Goal: Information Seeking & Learning: Learn about a topic

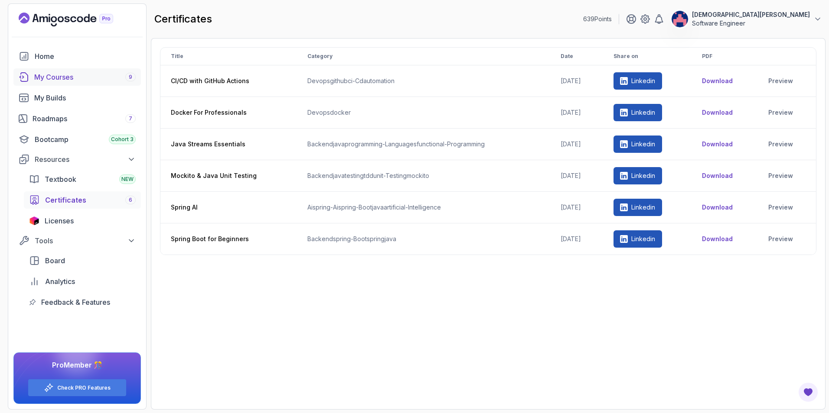
click at [98, 78] on div "My Courses 9" at bounding box center [84, 77] width 101 height 10
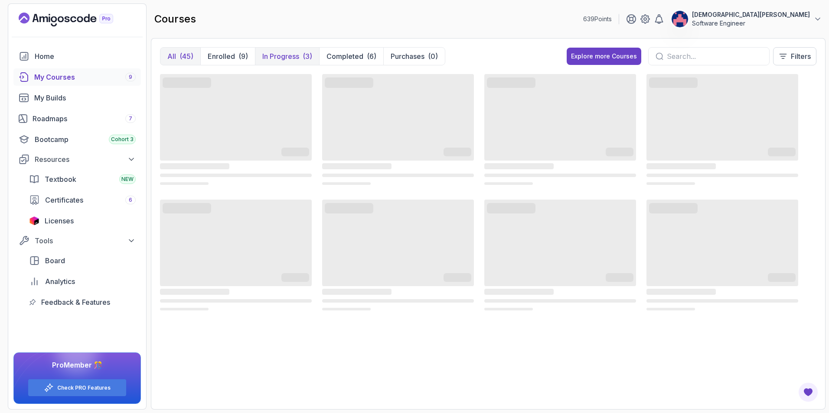
click at [286, 54] on p "In Progress" at bounding box center [280, 56] width 37 height 10
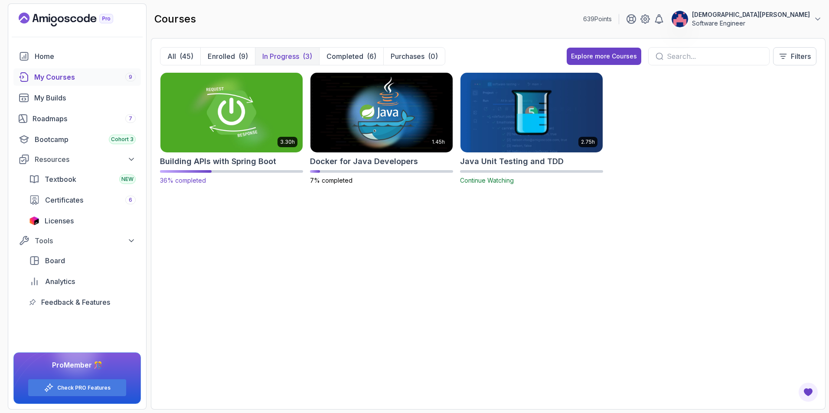
click at [258, 127] on img at bounding box center [231, 113] width 149 height 84
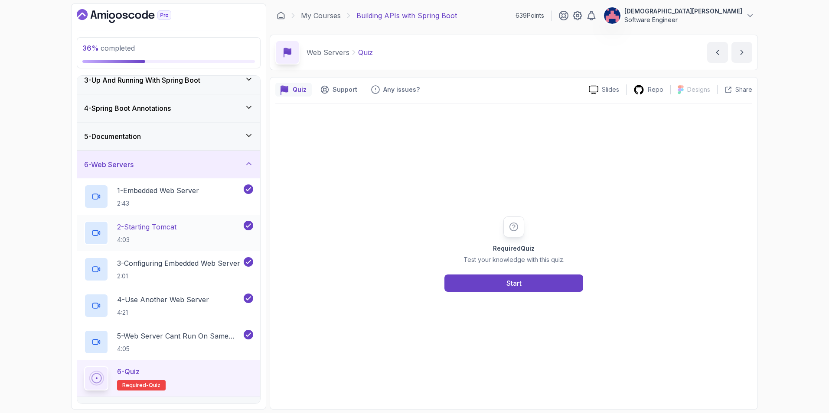
scroll to position [172, 0]
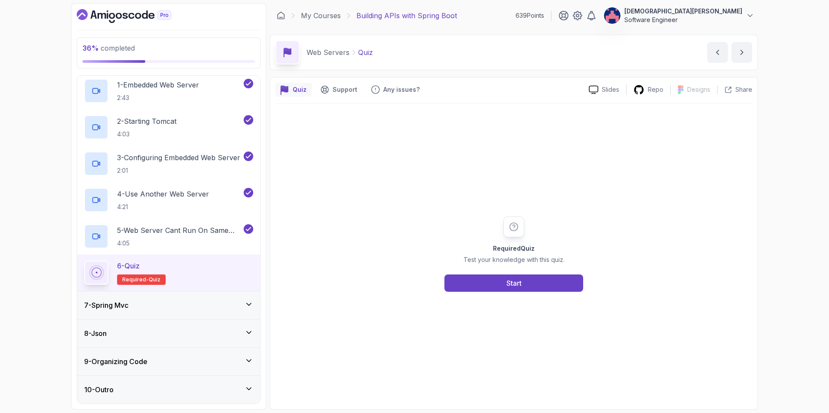
click at [195, 303] on div "7 - Spring Mvc" at bounding box center [168, 305] width 169 height 10
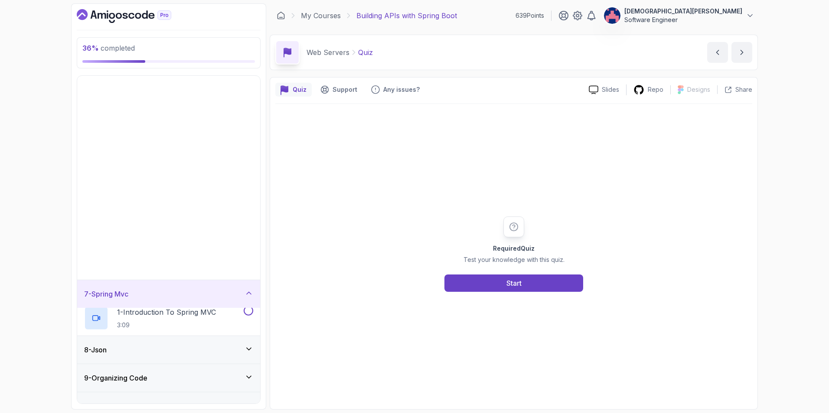
scroll to position [0, 0]
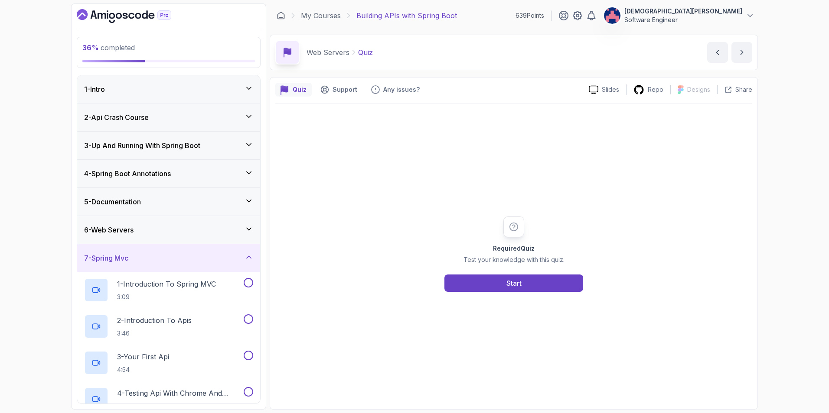
click at [210, 239] on div "6 - Web Servers" at bounding box center [168, 230] width 183 height 28
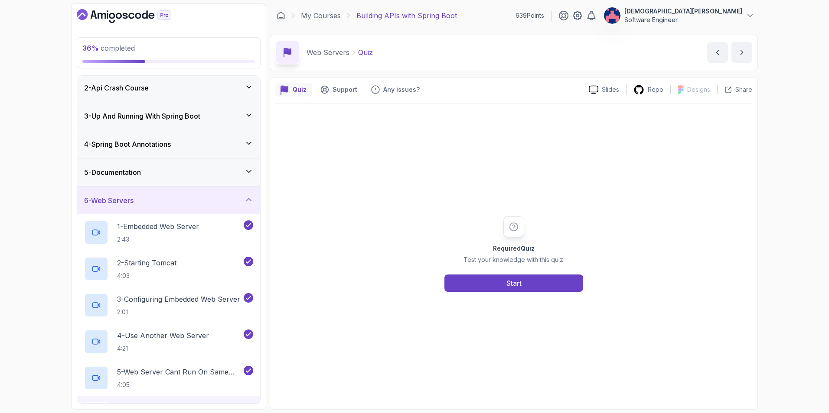
scroll to position [172, 0]
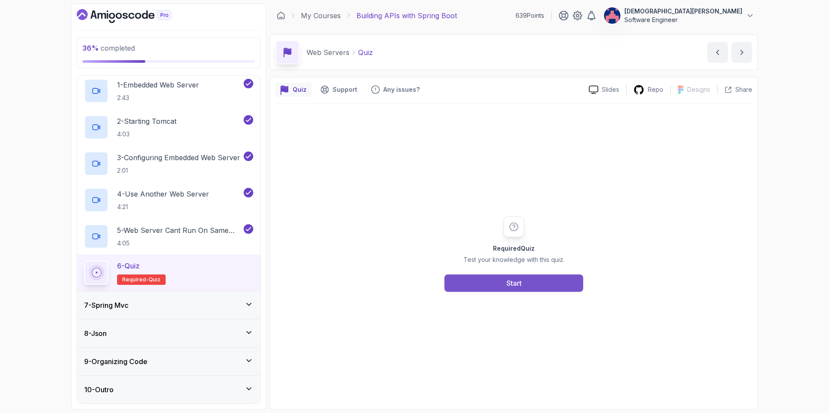
click at [496, 282] on button "Start" at bounding box center [513, 283] width 139 height 17
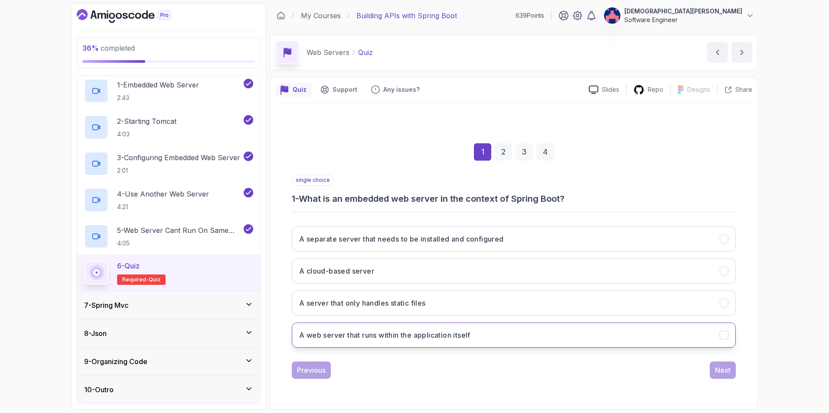
click at [547, 338] on button "A web server that runs within the application itself" at bounding box center [514, 335] width 444 height 25
click at [713, 373] on button "Next" at bounding box center [722, 370] width 26 height 17
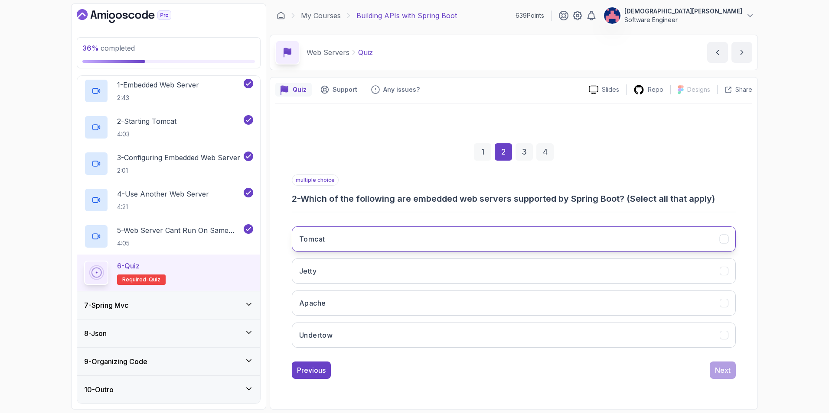
click at [464, 251] on button "Tomcat" at bounding box center [514, 239] width 444 height 25
click at [459, 271] on button "Jetty" at bounding box center [514, 271] width 444 height 25
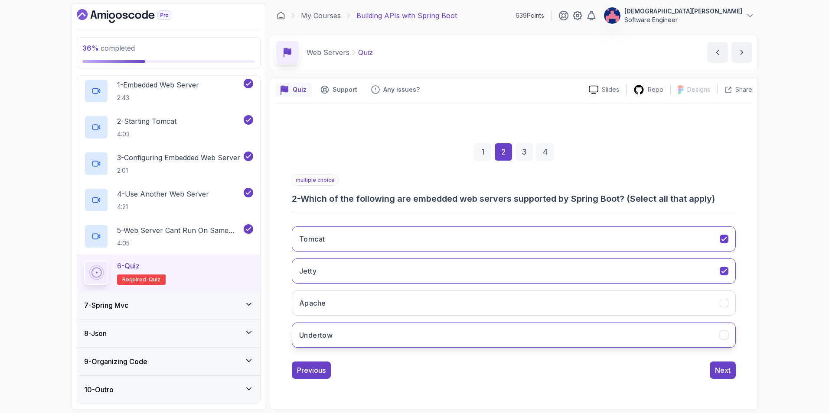
click at [491, 338] on button "Undertow" at bounding box center [514, 335] width 444 height 25
click at [735, 373] on div "1 2 3 4 multiple choice 2 - Which of the following are embedded web servers sup…" at bounding box center [513, 255] width 477 height 264
click at [732, 371] on button "Next" at bounding box center [722, 370] width 26 height 17
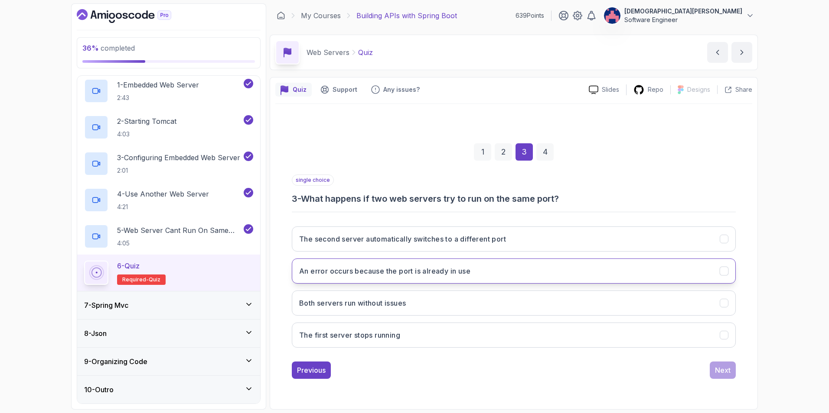
click at [612, 269] on button "An error occurs because the port is already in use" at bounding box center [514, 271] width 444 height 25
click at [726, 370] on div "Next" at bounding box center [723, 370] width 16 height 10
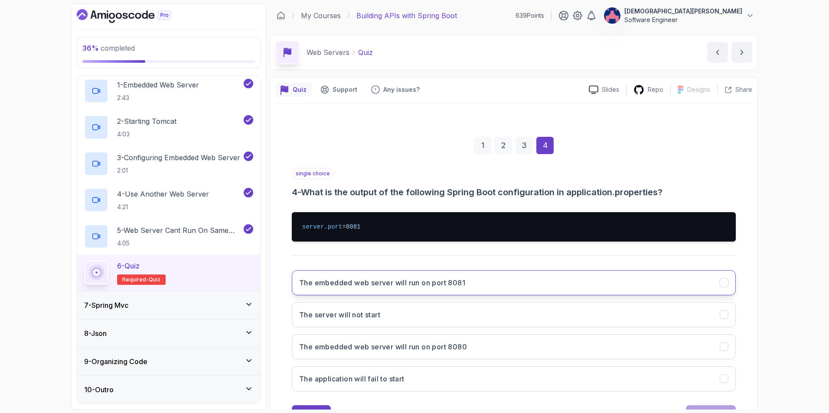
click at [534, 284] on button "The embedded web server will run on port 8081" at bounding box center [514, 282] width 444 height 25
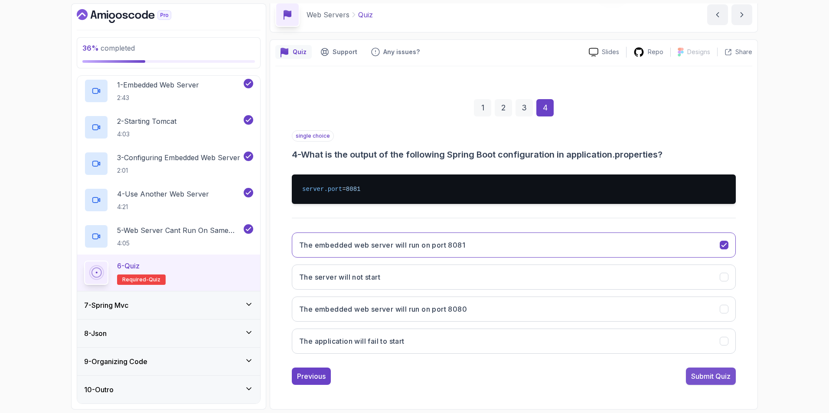
click at [716, 371] on button "Submit Quiz" at bounding box center [711, 376] width 50 height 17
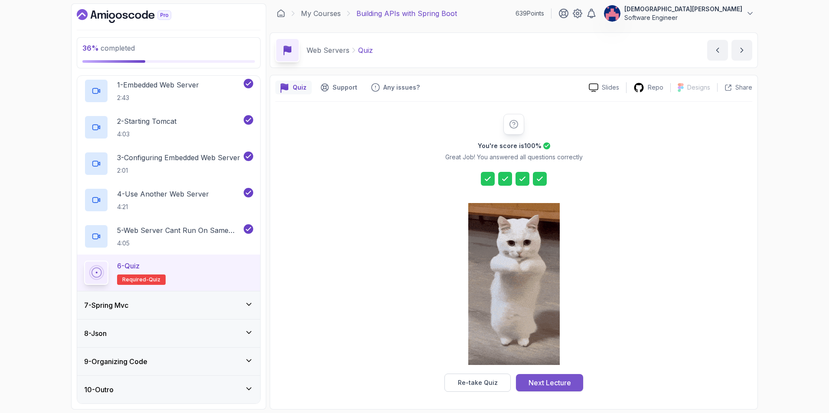
click at [559, 381] on div "Next Lecture" at bounding box center [549, 383] width 42 height 10
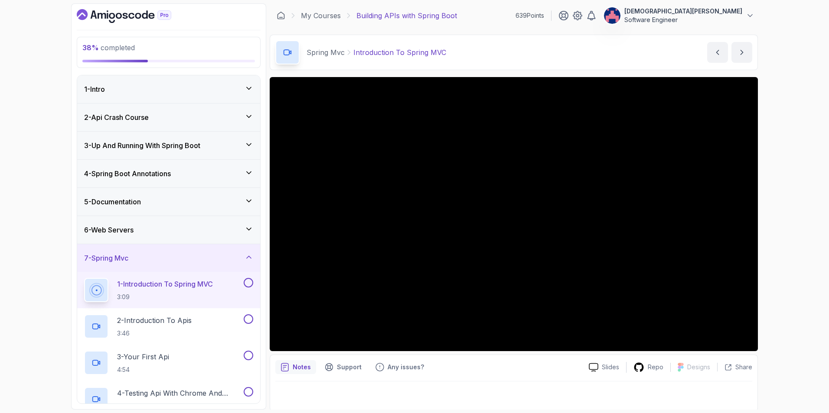
click at [227, 218] on div "6 - Web Servers" at bounding box center [168, 230] width 183 height 28
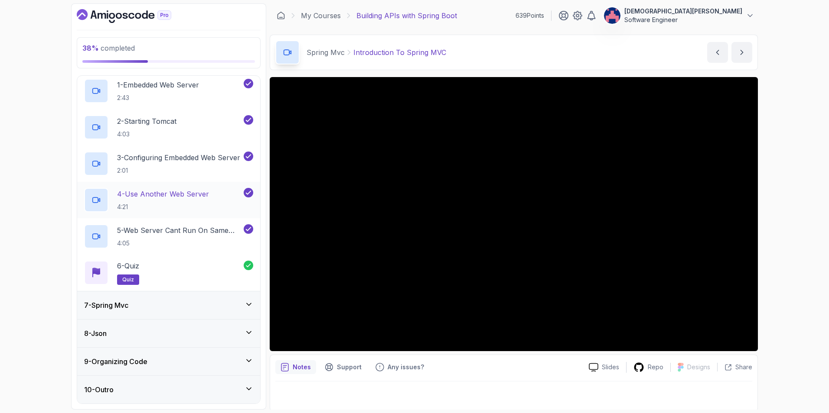
scroll to position [85, 0]
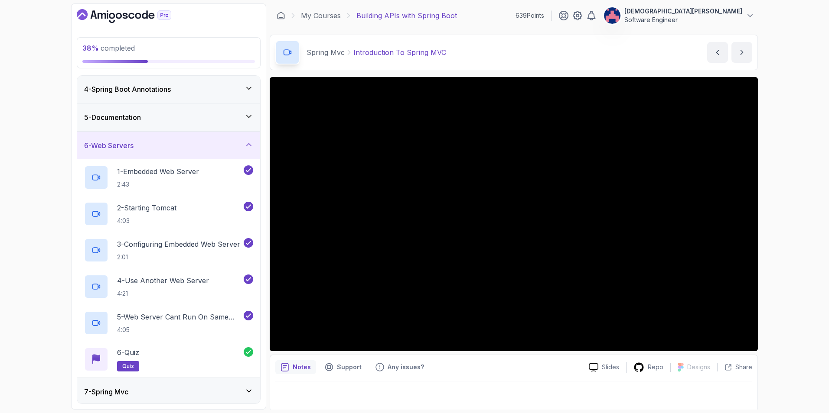
click at [240, 152] on div "6 - Web Servers" at bounding box center [168, 146] width 183 height 28
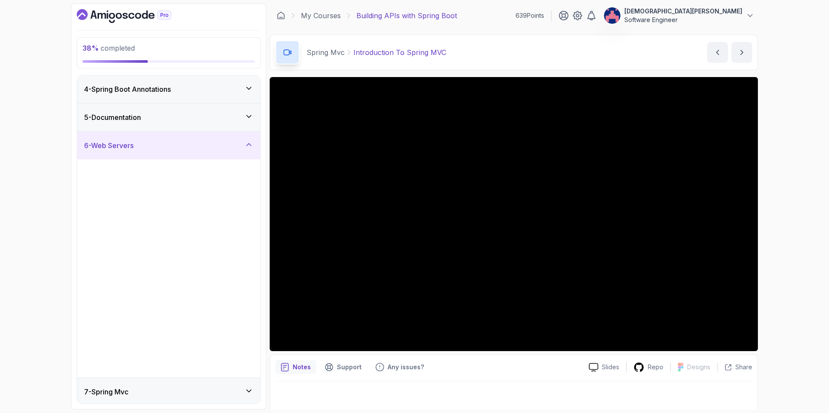
scroll to position [0, 0]
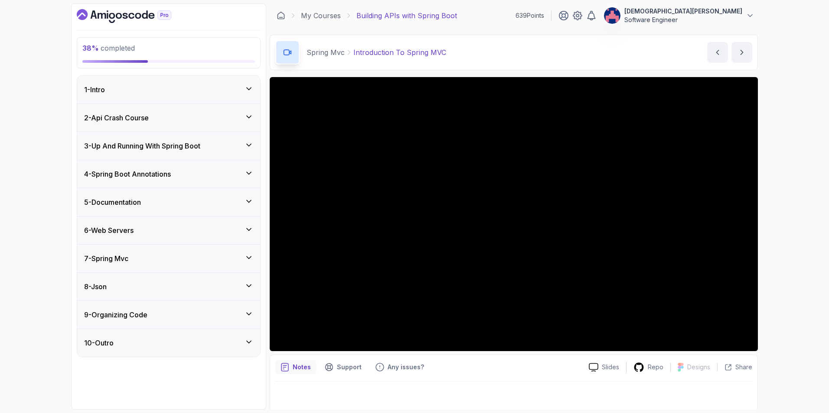
click at [232, 258] on div "7 - Spring Mvc" at bounding box center [168, 259] width 169 height 10
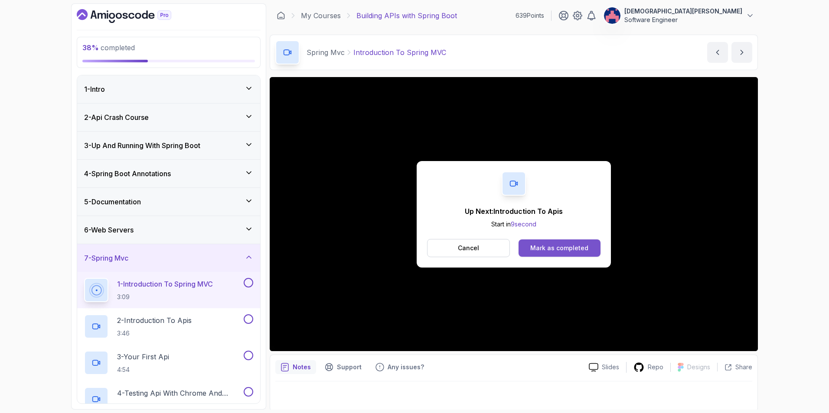
click at [571, 241] on button "Mark as completed" at bounding box center [559, 248] width 82 height 17
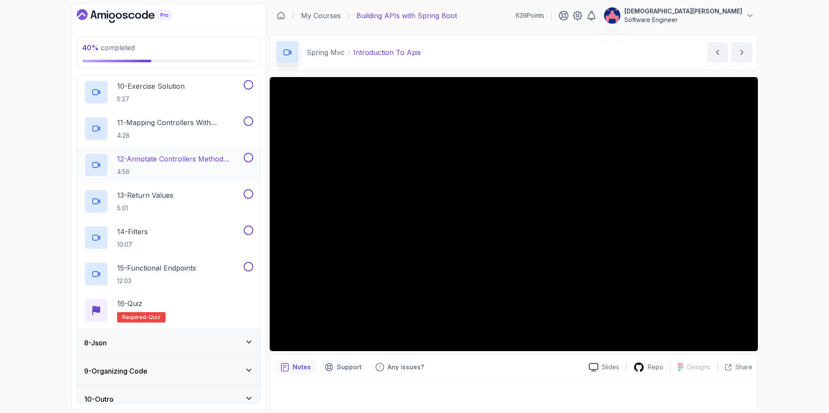
scroll to position [535, 0]
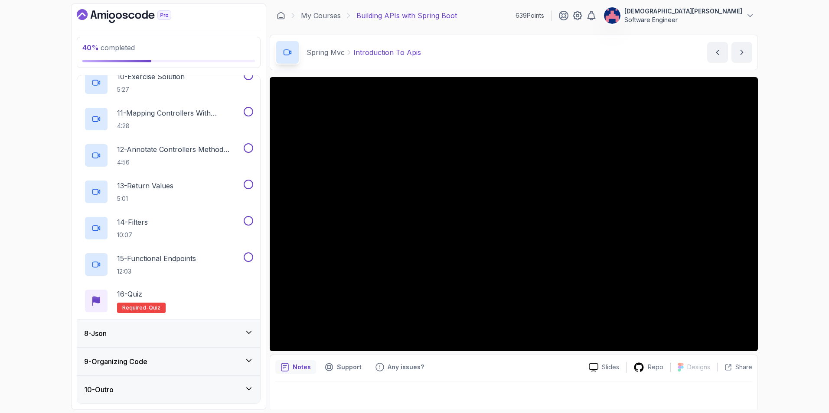
click at [228, 337] on div "8 - Json" at bounding box center [168, 334] width 169 height 10
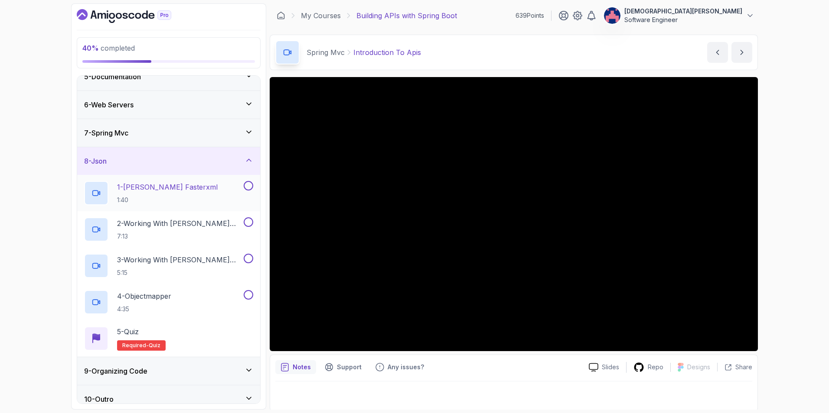
scroll to position [135, 0]
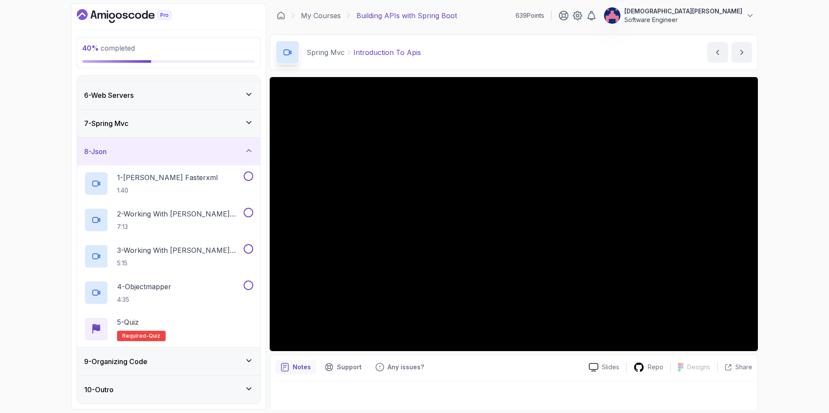
click at [241, 146] on div "8 - Json" at bounding box center [168, 151] width 169 height 10
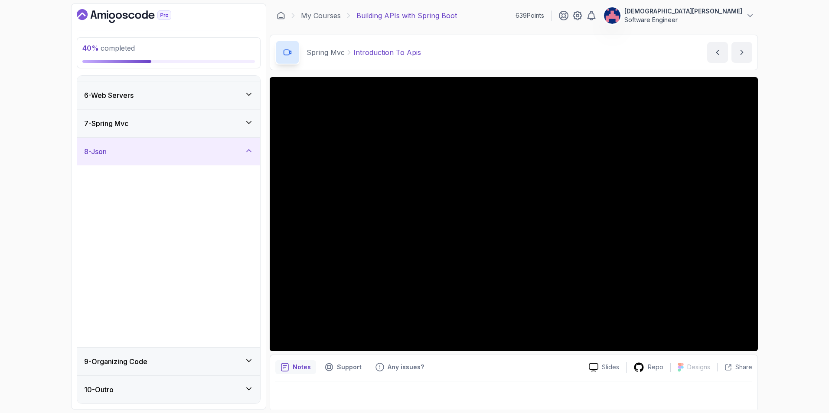
scroll to position [0, 0]
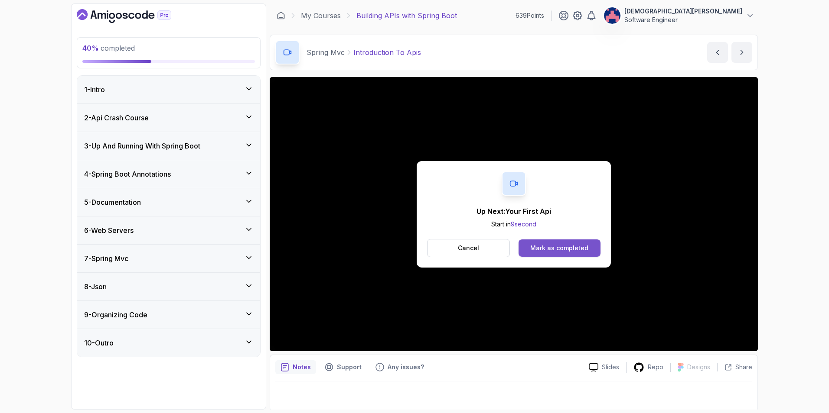
click at [562, 245] on div "Mark as completed" at bounding box center [559, 248] width 58 height 9
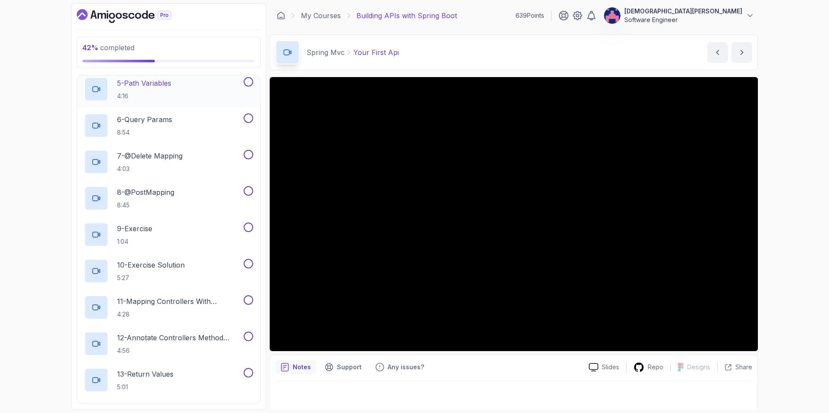
scroll to position [477, 0]
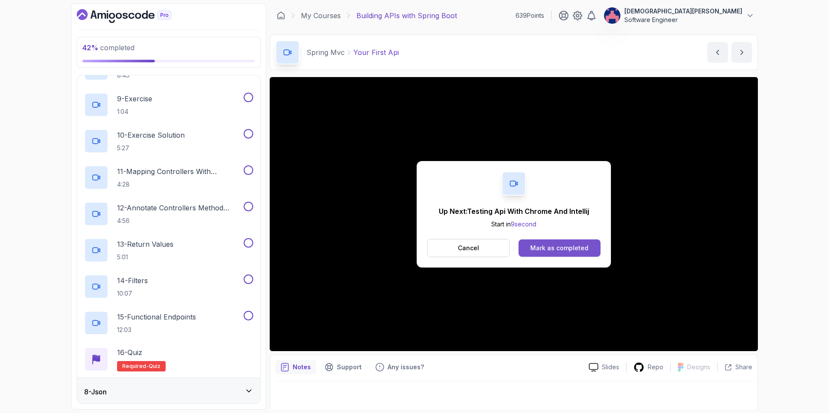
click at [569, 247] on div "Mark as completed" at bounding box center [559, 248] width 58 height 9
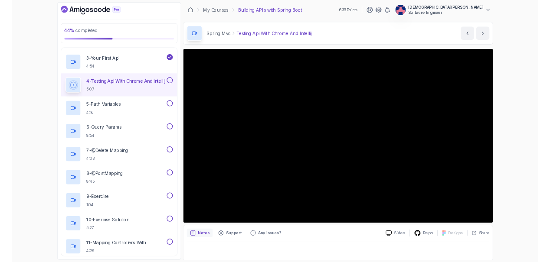
scroll to position [217, 0]
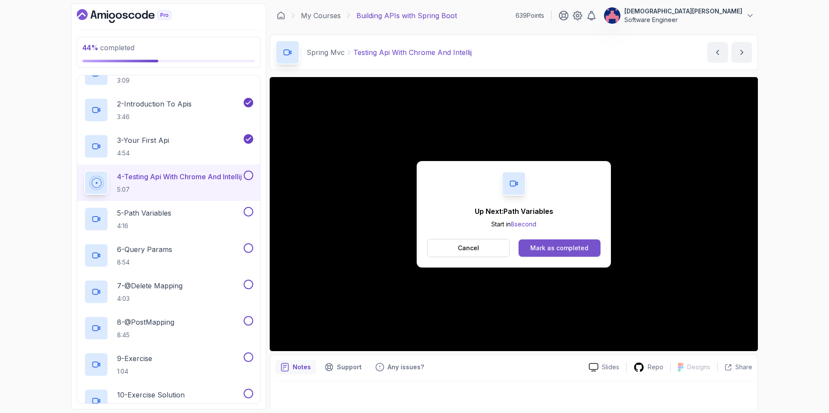
click at [578, 246] on div "Mark as completed" at bounding box center [559, 248] width 58 height 9
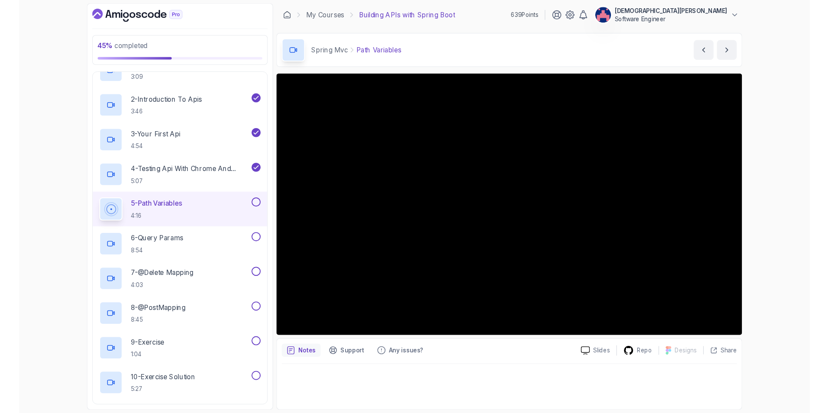
scroll to position [217, 0]
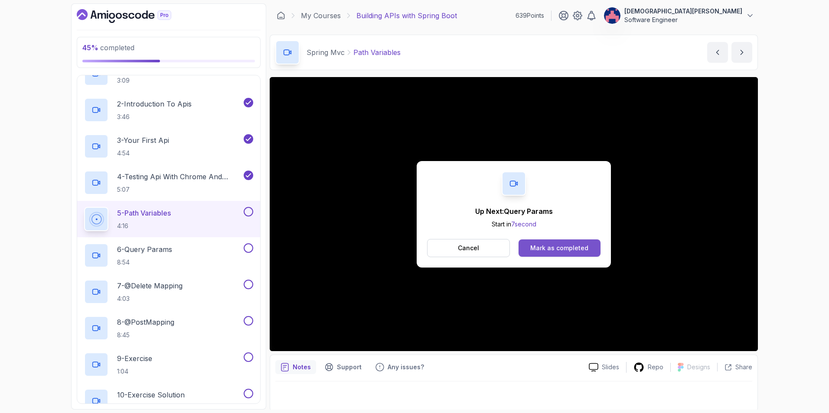
click at [569, 249] on div "Mark as completed" at bounding box center [559, 248] width 58 height 9
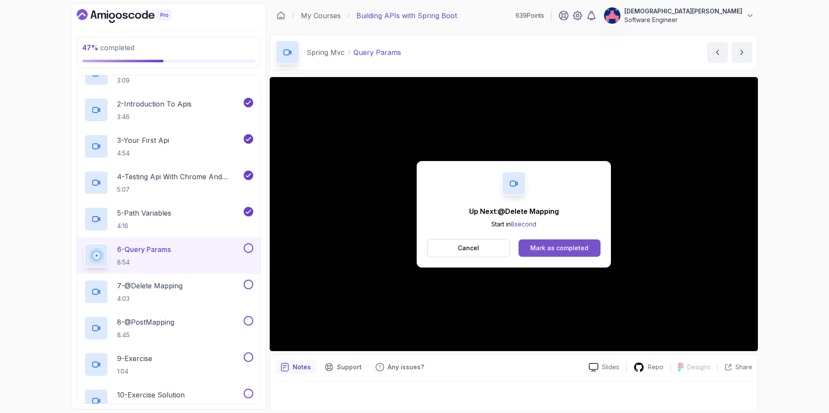
click at [545, 244] on div "Mark as completed" at bounding box center [559, 248] width 58 height 9
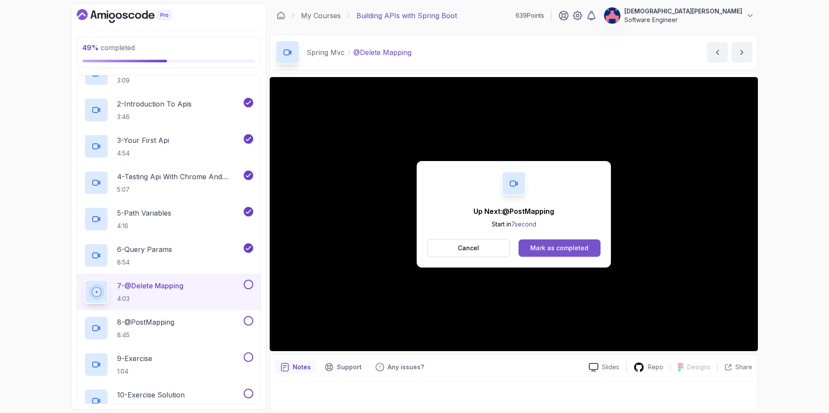
click at [576, 240] on button "Mark as completed" at bounding box center [559, 248] width 82 height 17
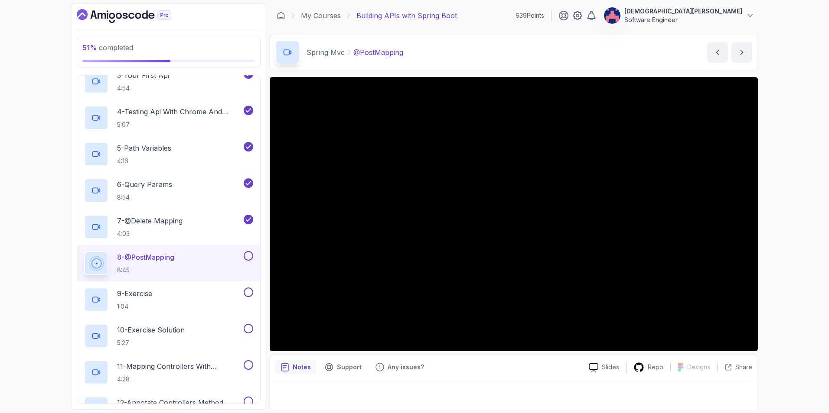
scroll to position [260, 0]
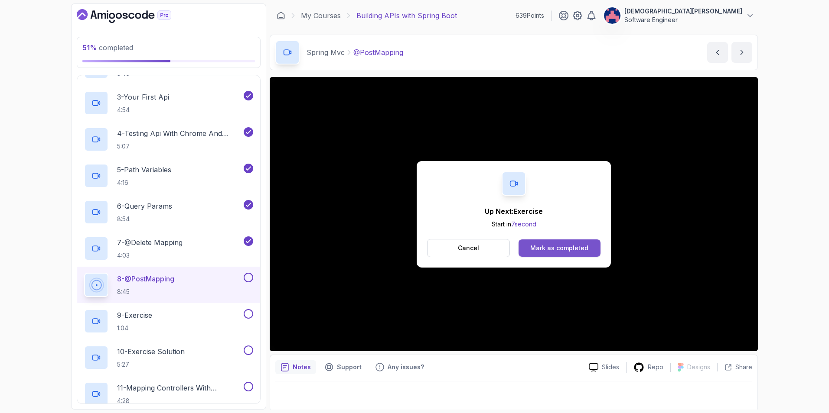
click at [541, 241] on button "Mark as completed" at bounding box center [559, 248] width 82 height 17
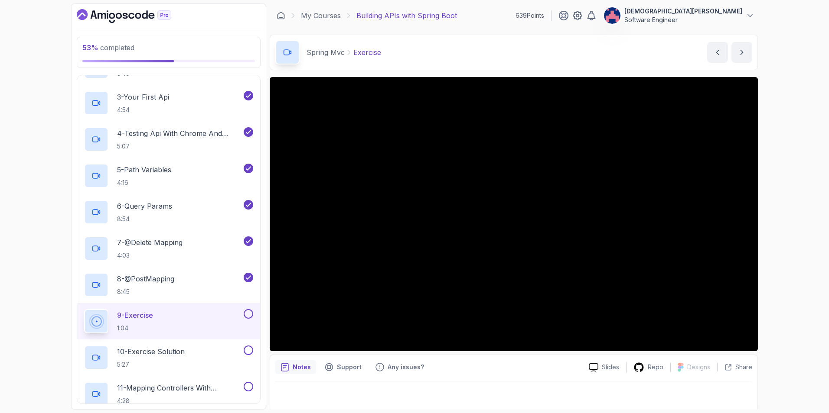
scroll to position [2, 0]
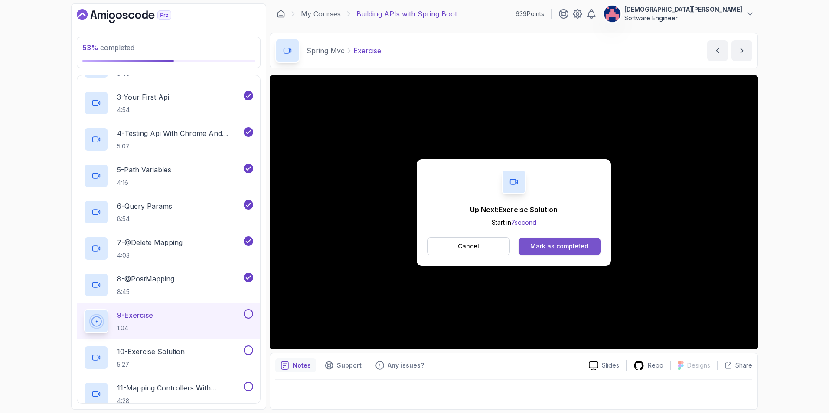
click at [554, 249] on div "Mark as completed" at bounding box center [559, 246] width 58 height 9
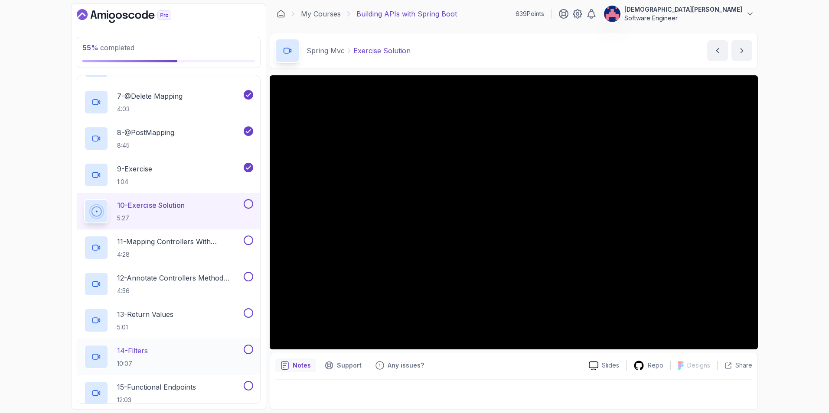
scroll to position [405, 0]
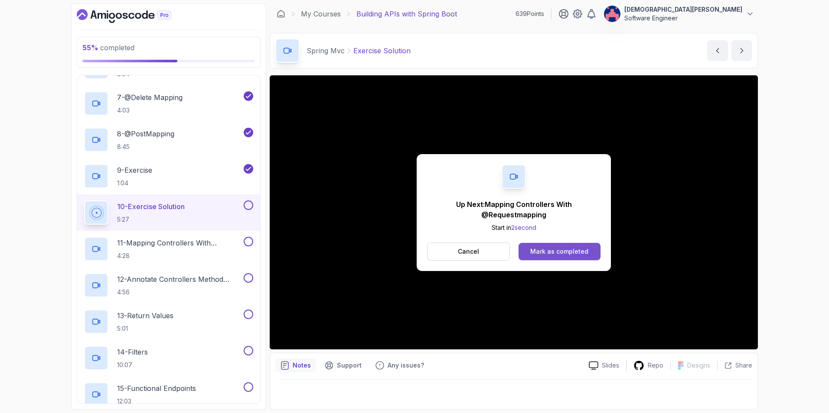
click at [542, 249] on div "Mark as completed" at bounding box center [559, 251] width 58 height 9
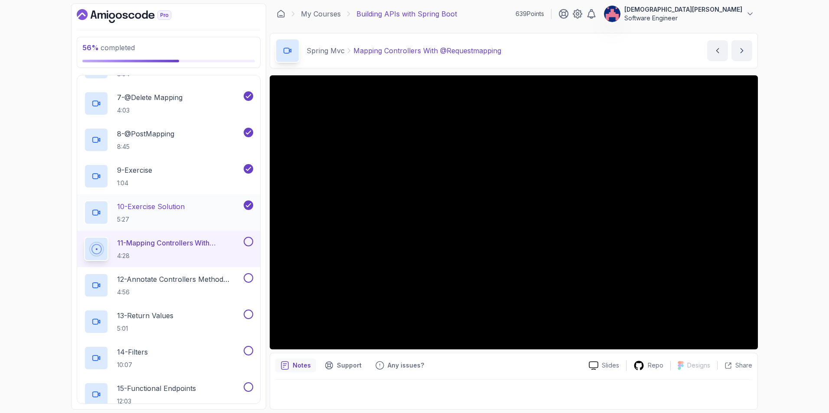
click at [216, 214] on div "10 - Exercise Solution 5:27" at bounding box center [163, 213] width 158 height 24
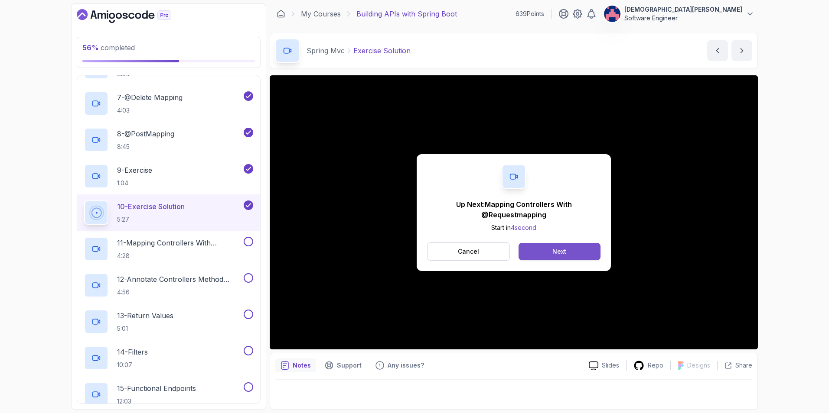
click at [551, 254] on button "Next" at bounding box center [559, 251] width 82 height 17
